Goal: Task Accomplishment & Management: Use online tool/utility

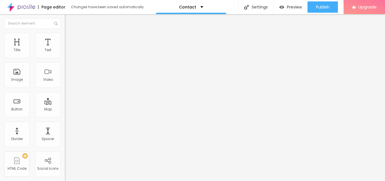
drag, startPoint x: 38, startPoint y: 63, endPoint x: 0, endPoint y: 63, distance: 38.3
click at [65, 63] on div "Address [GEOGRAPHIC_DATA] Align 15 Zoom" at bounding box center [97, 100] width 65 height 113
paste input "Neoliv Plots Khopoli"
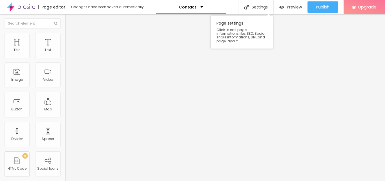
type input "Neoliv Plots Khopoli"
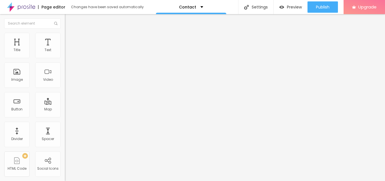
click at [65, 105] on img at bounding box center [97, 137] width 65 height 65
drag, startPoint x: 31, startPoint y: 77, endPoint x: 0, endPoint y: 76, distance: 31.3
click at [65, 76] on div "WhatsApp number * + 91 Text button Conversar no WhatsApp Message Hello, I came …" at bounding box center [97, 138] width 65 height 188
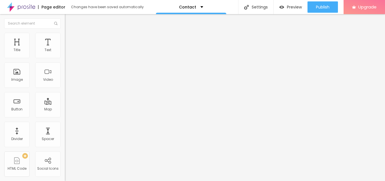
click at [65, 174] on input "WhatsApp" at bounding box center [99, 177] width 68 height 6
type input "WhatsApp Me"
click at [65, 53] on input "text" at bounding box center [99, 50] width 68 height 6
paste input "[PHONE_NUMBER]"
drag, startPoint x: 36, startPoint y: 58, endPoint x: 23, endPoint y: 60, distance: 13.7
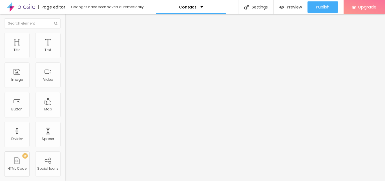
click at [65, 60] on div "[PHONE_NUMBER] + 91" at bounding box center [97, 108] width 65 height 123
drag, startPoint x: 30, startPoint y: 58, endPoint x: 52, endPoint y: 58, distance: 22.8
click at [65, 53] on input "9999444220" at bounding box center [99, 50] width 68 height 6
type input "9999444220"
click at [65, 174] on input "WhatsApp Me" at bounding box center [99, 177] width 68 height 6
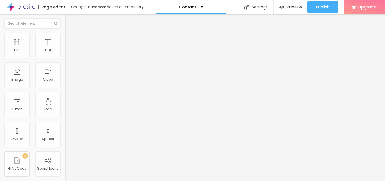
paste input "9999444220"
type input "WhatsApp Me [PHONE_NUMBER]"
click at [65, 57] on img at bounding box center [67, 59] width 4 height 4
click at [65, 114] on div "Instagram" at bounding box center [97, 115] width 65 height 3
drag, startPoint x: 31, startPoint y: 92, endPoint x: 0, endPoint y: 92, distance: 31.0
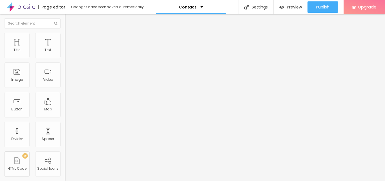
paste input "[DOMAIN_NAME][URL]"
type input "[URL][DOMAIN_NAME]"
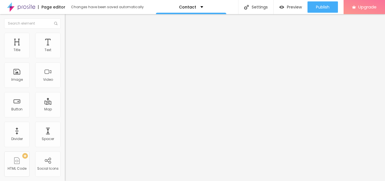
scroll to position [0, 0]
drag, startPoint x: 38, startPoint y: 105, endPoint x: 0, endPoint y: 105, distance: 37.8
paste input "[DOMAIN_NAME][URL]"
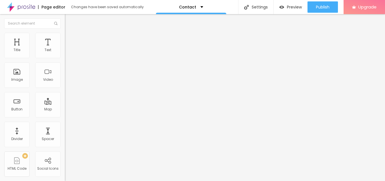
type input "[URL][DOMAIN_NAME]"
drag, startPoint x: 32, startPoint y: 115, endPoint x: 0, endPoint y: 115, distance: 31.8
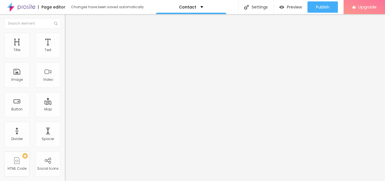
paste input "[DOMAIN_NAME][URL]"
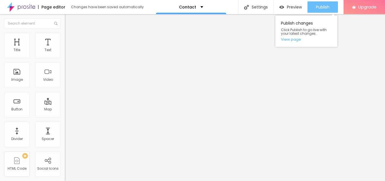
type input "[URL][DOMAIN_NAME]"
click at [323, 8] on span "Publish" at bounding box center [323, 7] width 14 height 5
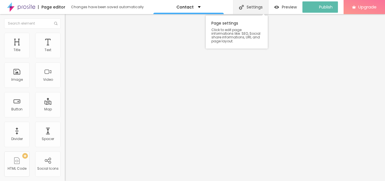
click at [255, 7] on div "Settings" at bounding box center [250, 7] width 35 height 14
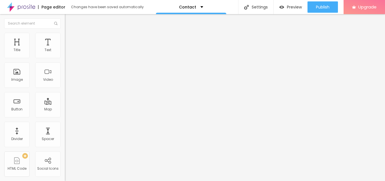
drag, startPoint x: 227, startPoint y: 52, endPoint x: 95, endPoint y: 57, distance: 131.4
paste input "Neoliv Plots Khopoli [GEOGRAPHIC_DATA] ☎️9999444220, Price Payment Plan, Rera"
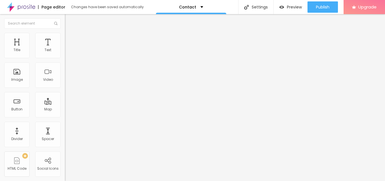
type input "Neoliv Plots Khopoli [GEOGRAPHIC_DATA] ☎️9999444220, Price Payment Plan, Rera"
drag, startPoint x: 224, startPoint y: 95, endPoint x: 135, endPoint y: 115, distance: 90.7
paste input "Neoliv Plots Khopoli [GEOGRAPHIC_DATA] ☎️9999444220, Price Payment Plan, Rera"
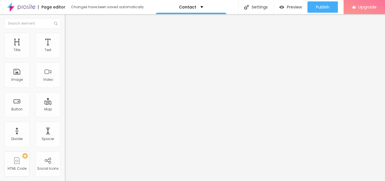
type input "Neoliv Plots Khopoli [GEOGRAPHIC_DATA] ☎️9999444220, Price Payment Plan, Rera"
drag, startPoint x: 207, startPoint y: 82, endPoint x: 81, endPoint y: 83, distance: 125.6
paste textarea "Discover NeoLiv Plots at [GEOGRAPHIC_DATA] With an array of residential plots r…"
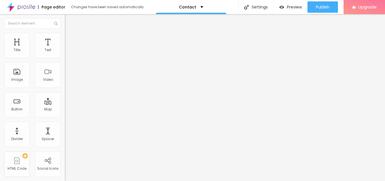
drag, startPoint x: 182, startPoint y: 85, endPoint x: 186, endPoint y: 85, distance: 4.8
type textarea "Discover NeoLiv Plots Khopoli With an array of residential plots ranging from […"
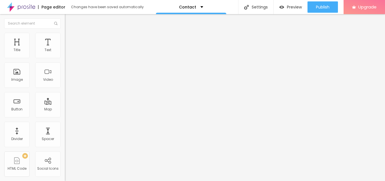
paste textarea "Neoliv Plots Khopoli, Neoliv Plots Khopoli [GEOGRAPHIC_DATA], Neoliv Eco Grande…"
type textarea "Neoliv Plots Khopoli, Neoliv Plots Khopoli [GEOGRAPHIC_DATA], Neoliv Eco Grande…"
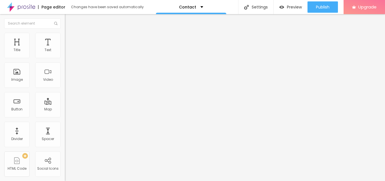
drag, startPoint x: 92, startPoint y: 56, endPoint x: 123, endPoint y: 92, distance: 47.1
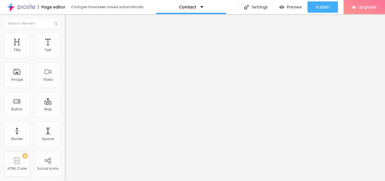
drag, startPoint x: 211, startPoint y: 97, endPoint x: 139, endPoint y: 85, distance: 72.6
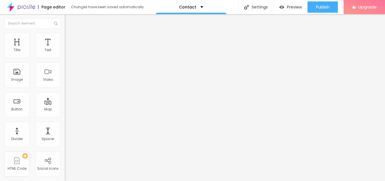
drag, startPoint x: 199, startPoint y: 126, endPoint x: 120, endPoint y: 121, distance: 79.1
paste textarea "Discover NeoLiv Plots Khopoli With an array of residential plots ranging from […"
type textarea "Discover NeoLiv Plots Khopoli With an array of residential plots ranging from […"
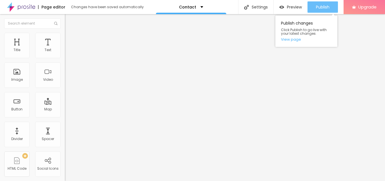
click at [325, 9] on span "Publish" at bounding box center [323, 7] width 14 height 5
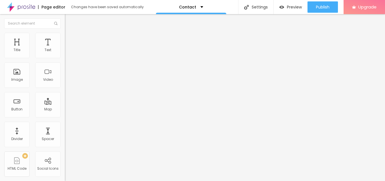
click at [69, 22] on img "button" at bounding box center [71, 20] width 5 height 5
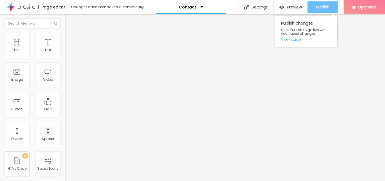
click at [315, 11] on button "Publish" at bounding box center [322, 6] width 30 height 11
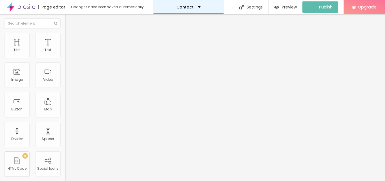
click at [197, 6] on div "Contact" at bounding box center [188, 7] width 24 height 4
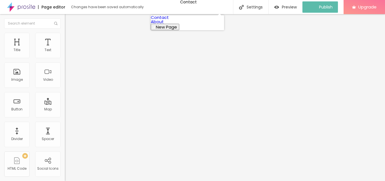
click at [164, 25] on link "About" at bounding box center [157, 22] width 13 height 6
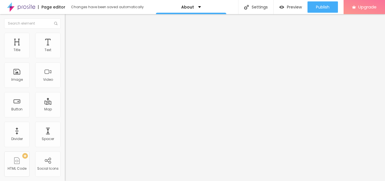
click at [65, 48] on span "Change image" at bounding box center [80, 46] width 30 height 5
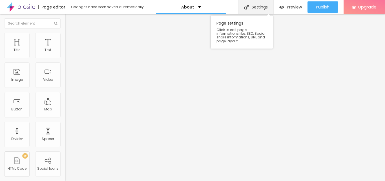
click at [257, 6] on div "Settings" at bounding box center [255, 7] width 35 height 14
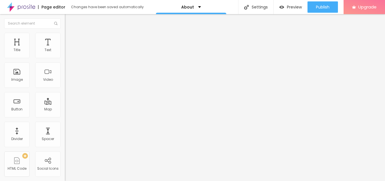
drag, startPoint x: 217, startPoint y: 111, endPoint x: 105, endPoint y: 111, distance: 112.1
paste input "Neoliv Plots Khopoli, Mumbai 3.0, Price Rera"
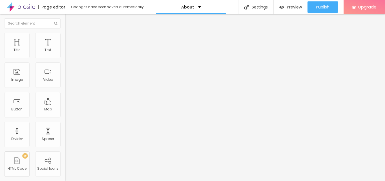
type input "Neoliv Plots Khopoli, Mumbai 3.0, Price Rera"
drag, startPoint x: 216, startPoint y: 110, endPoint x: 115, endPoint y: 111, distance: 100.9
paste textarea "NeoLiv Plots Khopoli, a real estate developer based in Mumbai, has acquired 17.…"
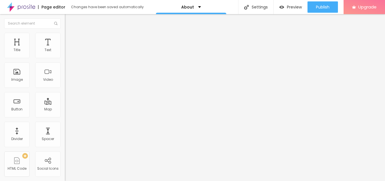
type textarea "NeoLiv Plots Khopoli, a real estate developer based in Mumbai, has acquired 17.…"
paste textarea "Neoliv Plots Khopoli, Neoliv Plots Khopoli [GEOGRAPHIC_DATA], Neoliv Eco Grande…"
type textarea "Neoliv Plots Khopoli, Neoliv Plots Khopoli [GEOGRAPHIC_DATA], Neoliv Eco Grande…"
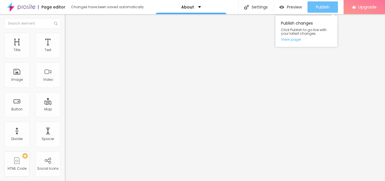
click at [321, 6] on span "Publish" at bounding box center [323, 7] width 14 height 5
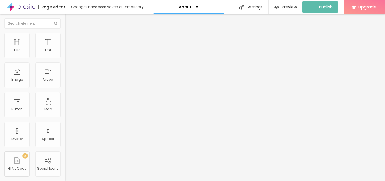
click at [65, 17] on button "Edit Text" at bounding box center [97, 20] width 65 height 13
click at [24, 8] on img at bounding box center [21, 7] width 28 height 14
